Goal: Check status: Check status

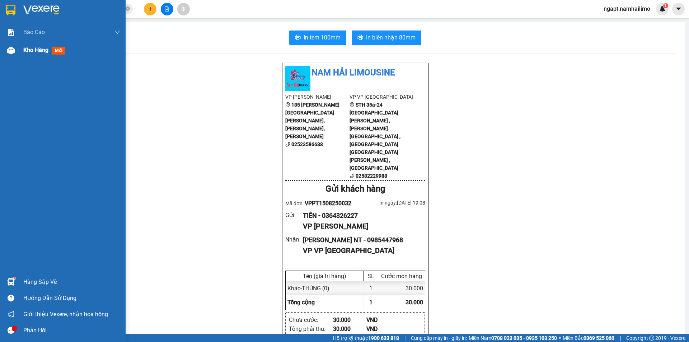
click at [18, 51] on div "Kho hàng mới" at bounding box center [63, 50] width 126 height 18
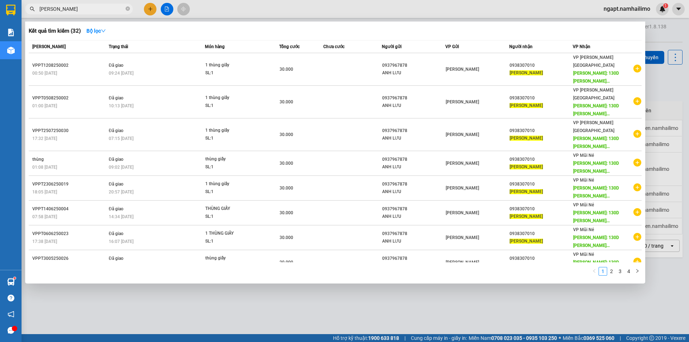
click at [106, 7] on input "[PERSON_NAME]" at bounding box center [81, 9] width 85 height 8
click at [90, 4] on span "[PERSON_NAME]" at bounding box center [79, 9] width 108 height 11
click at [85, 10] on input "[PERSON_NAME]" at bounding box center [81, 9] width 85 height 8
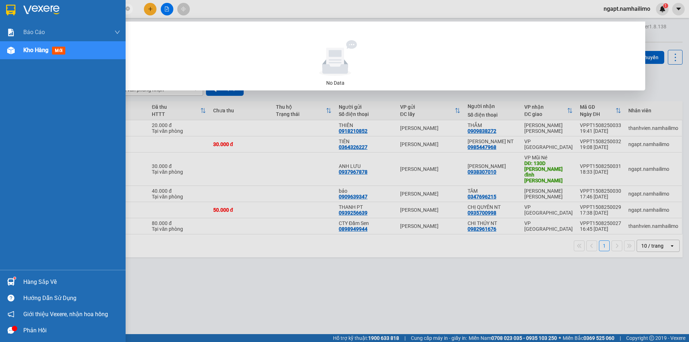
drag, startPoint x: 85, startPoint y: 10, endPoint x: 0, endPoint y: 8, distance: 84.7
click at [0, 8] on section "Kết quả [PERSON_NAME] ( 0 ) Bộ lọc No Data HOA LƯ221 ngapt.namhailimo 1 [PERSON…" at bounding box center [344, 171] width 689 height 342
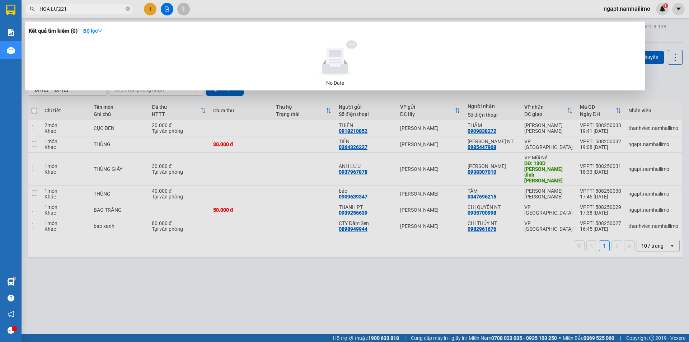
click at [396, 289] on div at bounding box center [344, 171] width 689 height 342
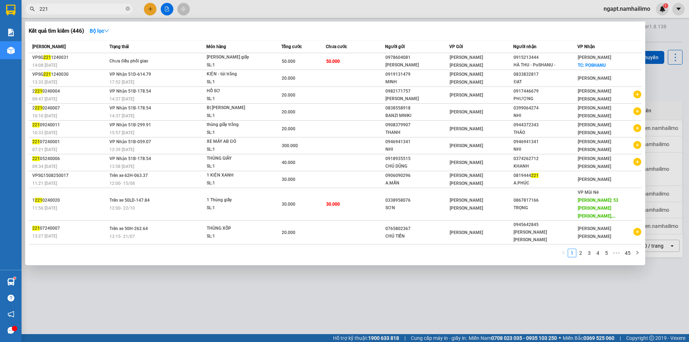
click at [326, 9] on div at bounding box center [344, 171] width 689 height 342
click at [62, 9] on input "221" at bounding box center [81, 9] width 85 height 8
type input "2"
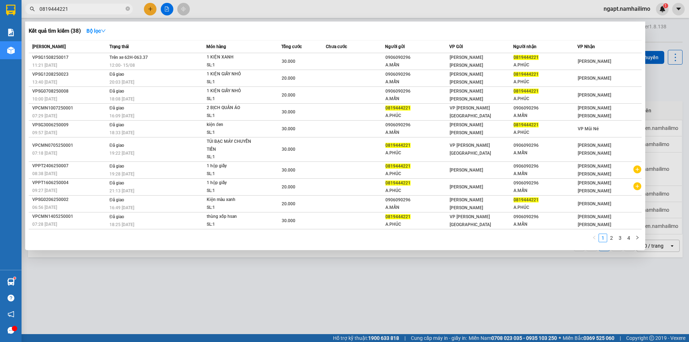
type input "0819444221"
click at [661, 88] on div at bounding box center [344, 171] width 689 height 342
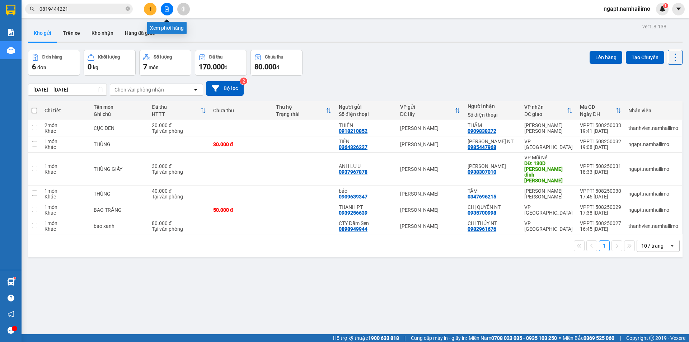
click at [167, 11] on icon "file-add" at bounding box center [167, 8] width 4 height 5
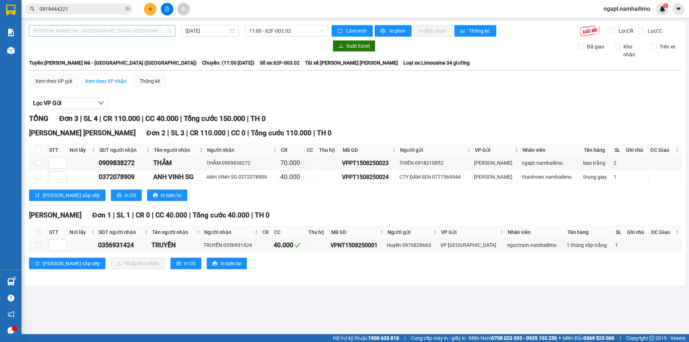
click at [159, 30] on span "[PERSON_NAME] Né - [GEOGRAPHIC_DATA] ([GEOGRAPHIC_DATA])" at bounding box center [102, 30] width 138 height 11
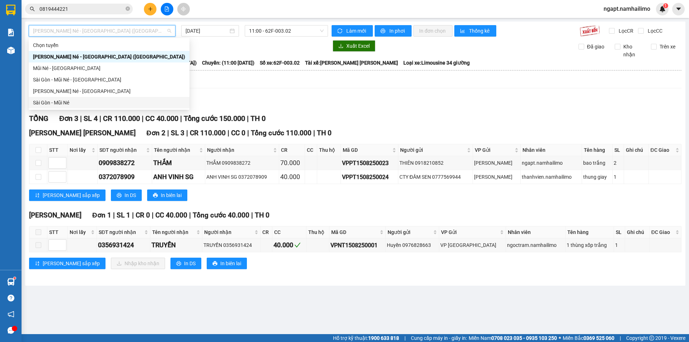
click at [82, 101] on div "Sài Gòn - Mũi Né" at bounding box center [109, 103] width 152 height 8
type input "[DATE]"
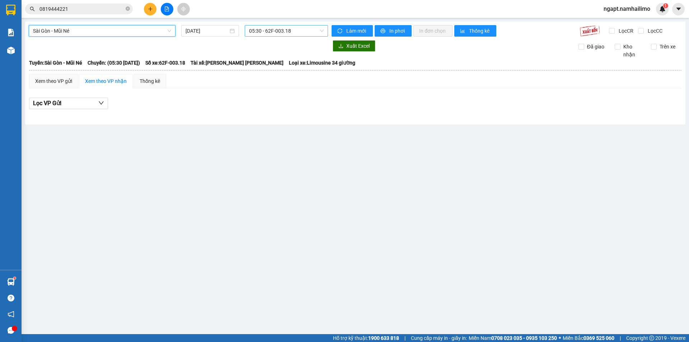
click at [312, 31] on span "05:30 - 62F-003.18" at bounding box center [286, 30] width 75 height 11
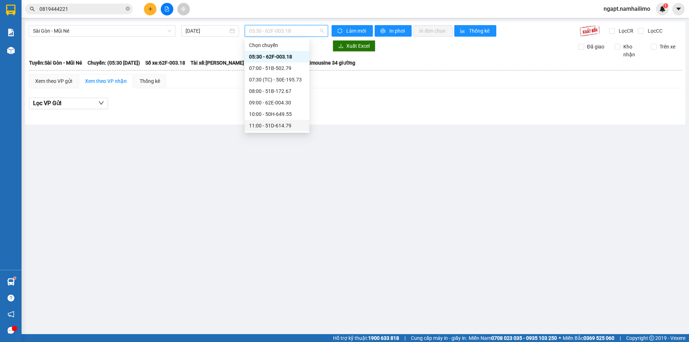
click at [282, 123] on div "11:00 - 51D-614.79" at bounding box center [277, 126] width 56 height 8
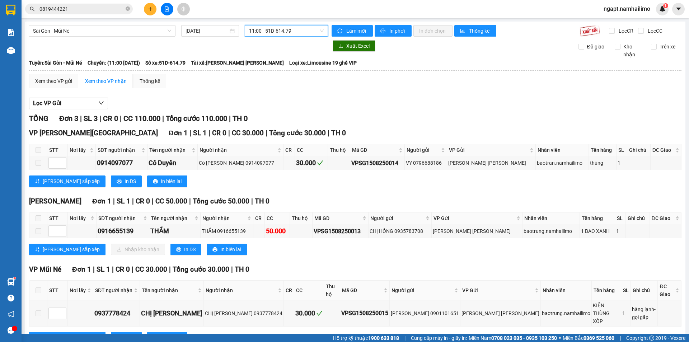
click at [312, 32] on span "11:00 - 51D-614.79" at bounding box center [286, 30] width 75 height 11
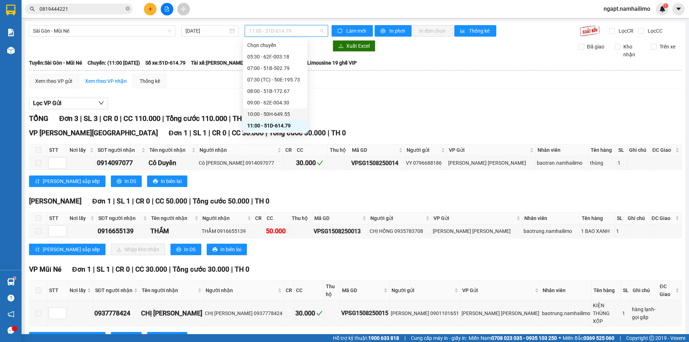
scroll to position [96, 0]
click at [291, 52] on div "14:00 - 50H-638.28" at bounding box center [275, 53] width 56 height 8
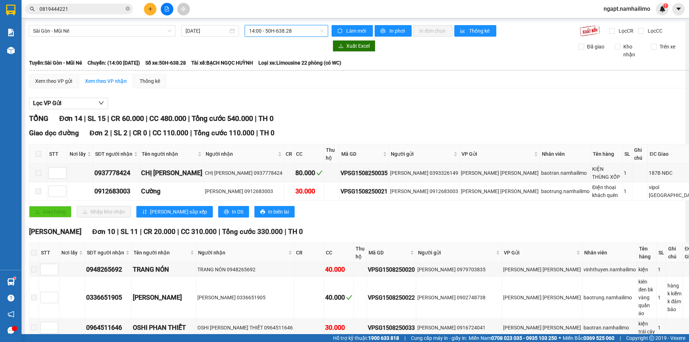
click at [311, 32] on span "14:00 - 50H-638.28" at bounding box center [286, 30] width 75 height 11
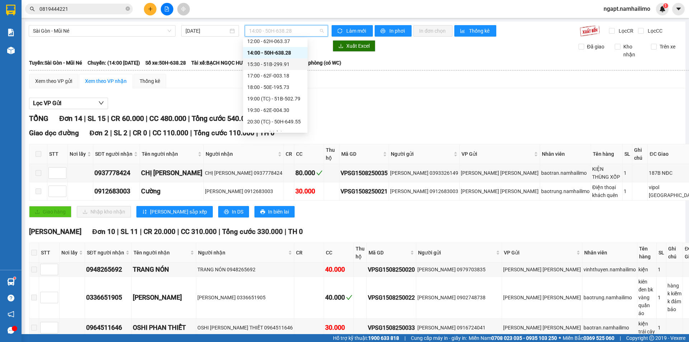
click at [289, 66] on div "15:30 - 51B-299.91" at bounding box center [275, 64] width 56 height 8
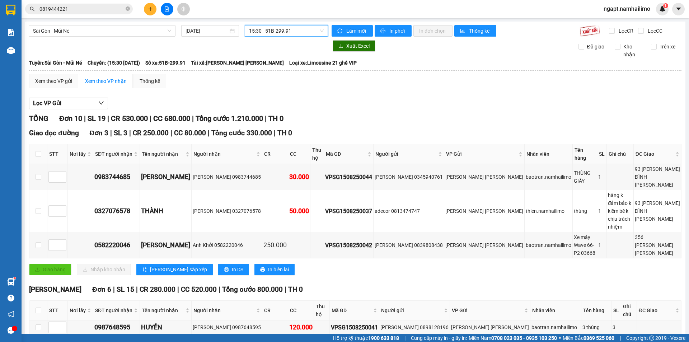
click at [292, 32] on span "15:30 - 51B-299.91" at bounding box center [286, 30] width 75 height 11
click at [313, 31] on span "15:30 - 51B-299.91" at bounding box center [286, 30] width 75 height 11
click at [317, 32] on span "15:30 - 51B-299.91" at bounding box center [286, 30] width 75 height 11
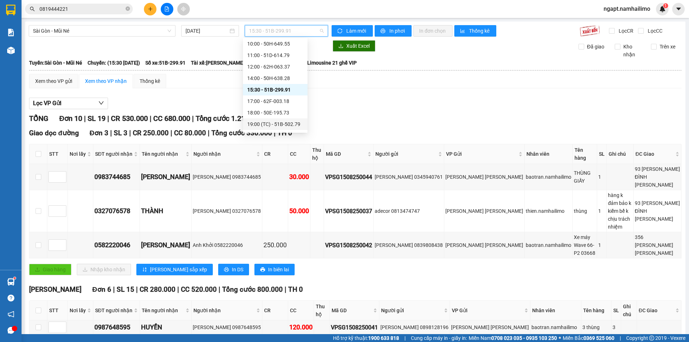
scroll to position [70, 0]
click at [287, 68] on div "12:00 - 62H-063.37" at bounding box center [275, 67] width 56 height 8
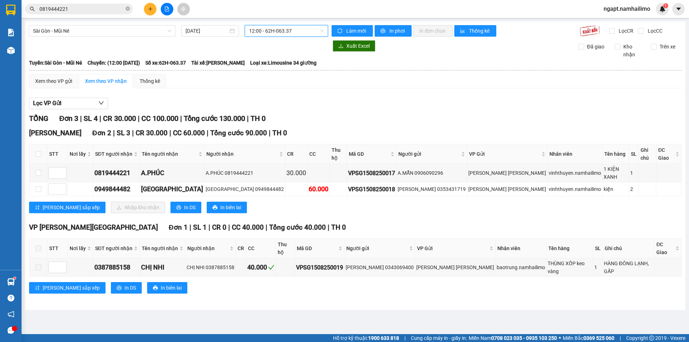
click at [529, 123] on div "[PERSON_NAME] 3 | SL 4 | CR 30.000 | CC 100.000 | [PERSON_NAME] 130.000 | TH 0" at bounding box center [355, 118] width 652 height 11
click at [309, 32] on span "12:00 - 62H-063.37" at bounding box center [286, 30] width 75 height 11
click at [410, 87] on div "Xem theo VP gửi Xem theo VP nhận Thống kê" at bounding box center [355, 81] width 652 height 14
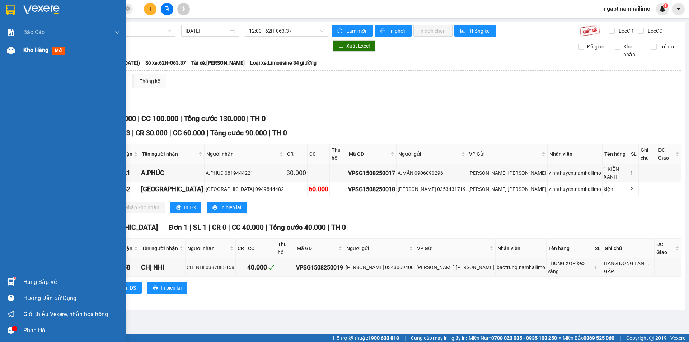
click at [39, 54] on div "Kho hàng mới" at bounding box center [45, 50] width 45 height 9
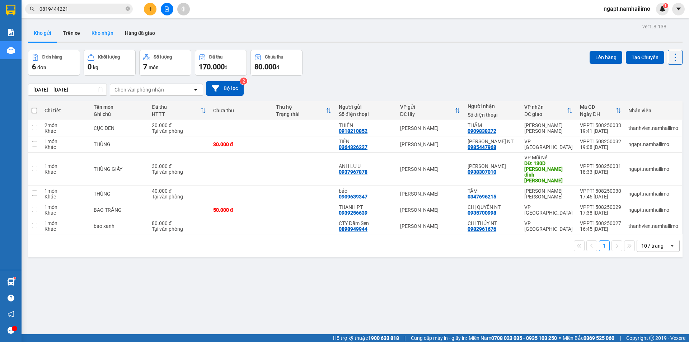
click at [105, 34] on button "Kho nhận" at bounding box center [102, 32] width 33 height 17
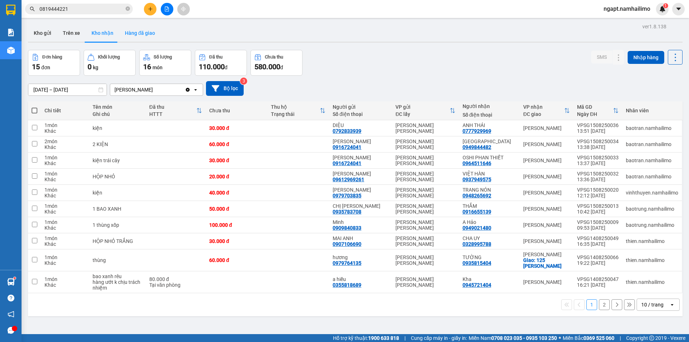
click at [132, 32] on button "Hàng đã giao" at bounding box center [140, 32] width 42 height 17
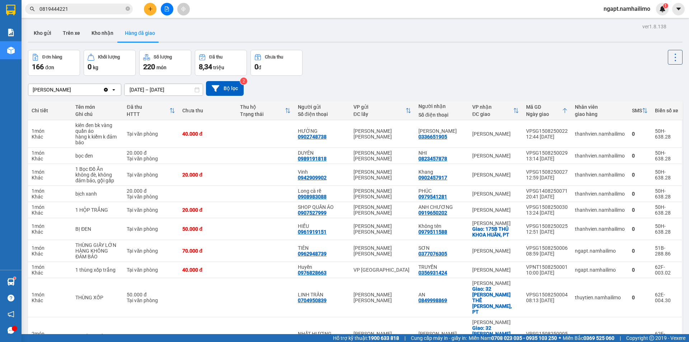
click at [112, 7] on input "0819444221" at bounding box center [81, 9] width 85 height 8
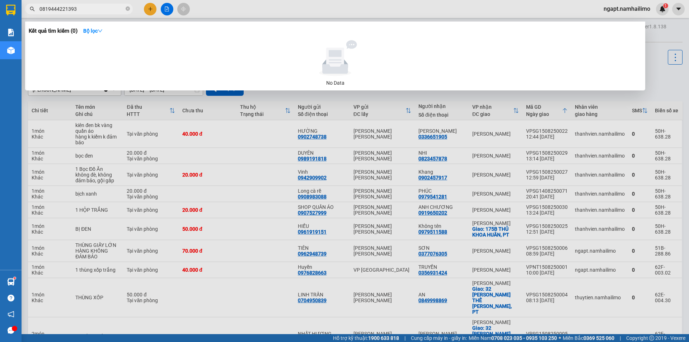
drag, startPoint x: 129, startPoint y: 4, endPoint x: 95, endPoint y: 3, distance: 33.4
click at [127, 3] on div "Kết quả [PERSON_NAME] ( 0 ) Bộ lọc No Data 0819444221393" at bounding box center [70, 9] width 140 height 13
click at [673, 74] on div at bounding box center [344, 171] width 689 height 342
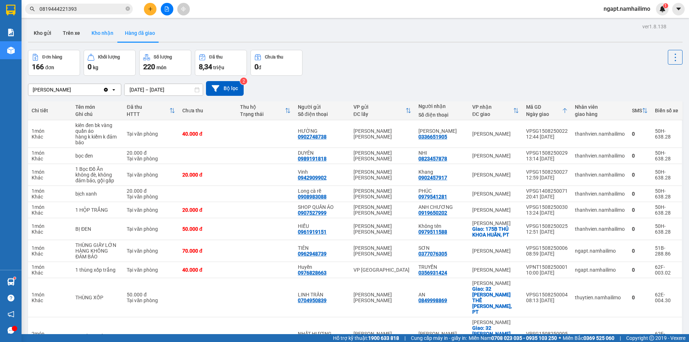
click at [106, 30] on button "Kho nhận" at bounding box center [102, 32] width 33 height 17
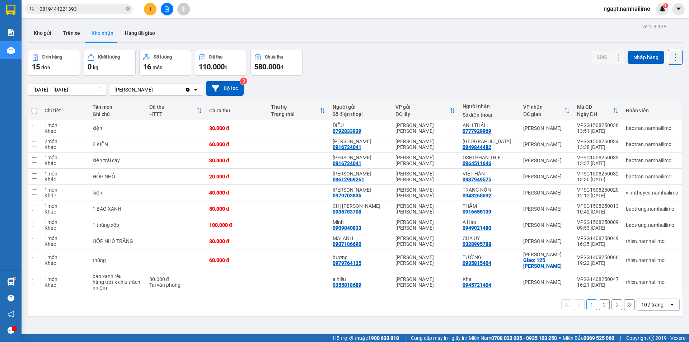
click at [599, 308] on button "2" at bounding box center [604, 304] width 11 height 11
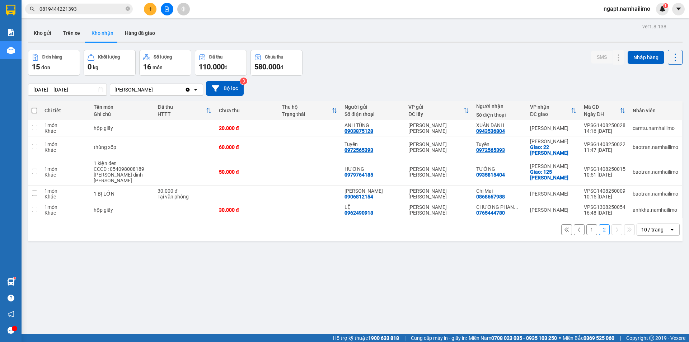
click at [586, 226] on button "1" at bounding box center [591, 229] width 11 height 11
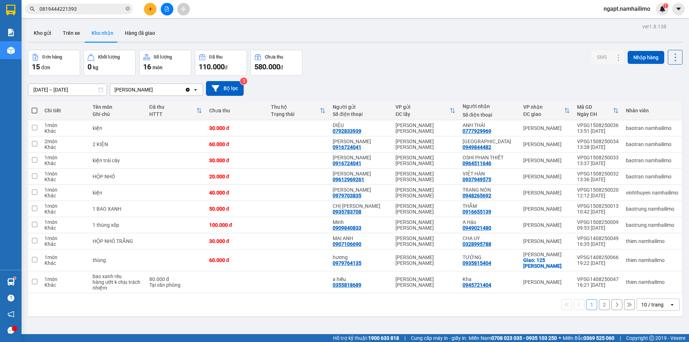
click at [599, 306] on button "2" at bounding box center [604, 304] width 11 height 11
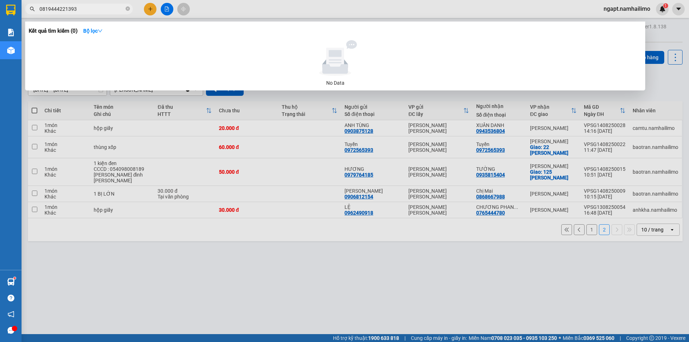
click at [109, 9] on input "0819444221393" at bounding box center [81, 9] width 85 height 8
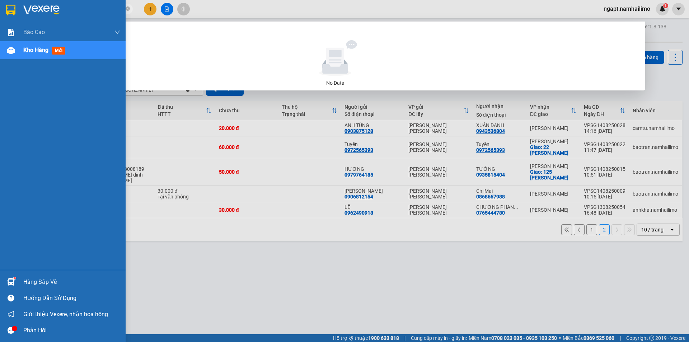
drag, startPoint x: 109, startPoint y: 9, endPoint x: 0, endPoint y: 3, distance: 109.6
click at [0, 3] on section "Kết quả [PERSON_NAME] ( 0 ) Bộ lọc No Data 0819444221393 ngapt.namhailimo 1 [PE…" at bounding box center [344, 171] width 689 height 342
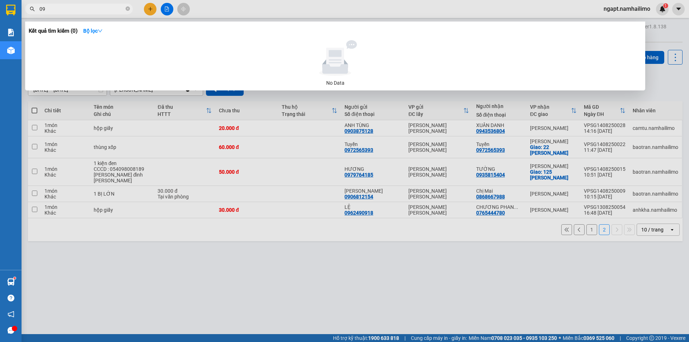
drag, startPoint x: 102, startPoint y: 6, endPoint x: 0, endPoint y: -1, distance: 102.1
click at [0, 0] on html "Kết quả [PERSON_NAME] ( 0 ) Bộ lọc No Data 09 ngapt.namhailimo 1 [PERSON_NAME] …" at bounding box center [344, 171] width 689 height 342
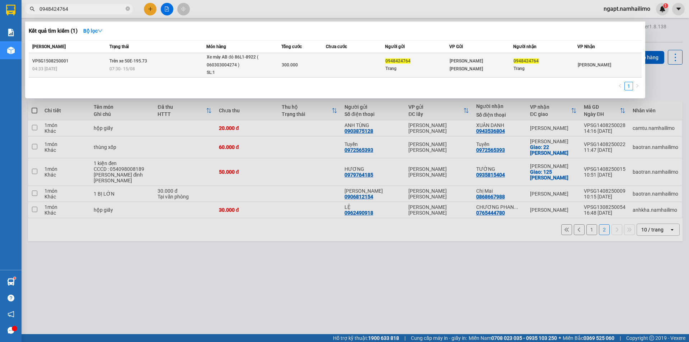
type input "0948424764"
click at [341, 68] on td at bounding box center [355, 65] width 59 height 24
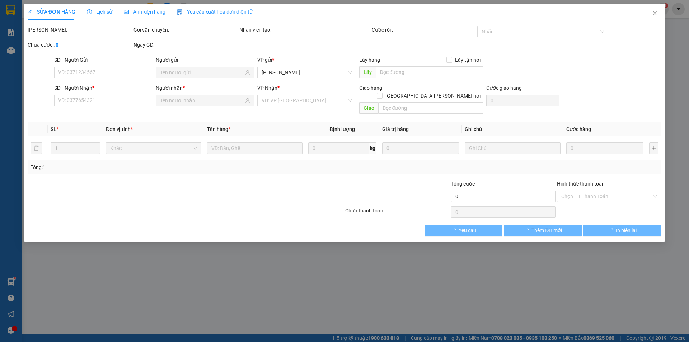
type input "0948424764"
type input "Trang"
type input "0948424764"
type input "Trang"
type input "300.000"
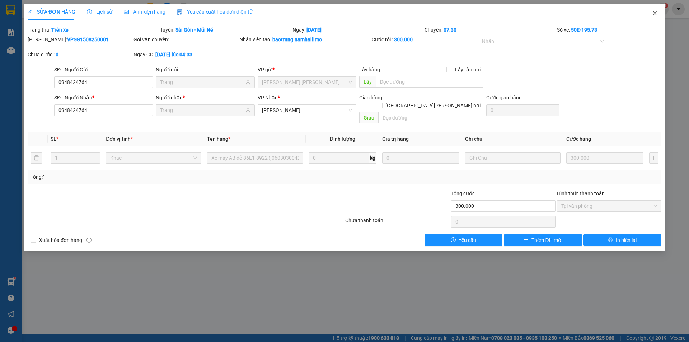
click at [655, 15] on icon "close" at bounding box center [655, 13] width 6 height 6
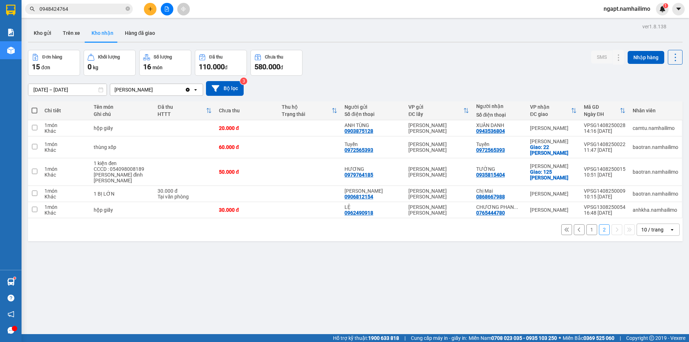
click at [93, 11] on input "0948424764" at bounding box center [81, 9] width 85 height 8
